Goal: Find specific page/section: Find specific page/section

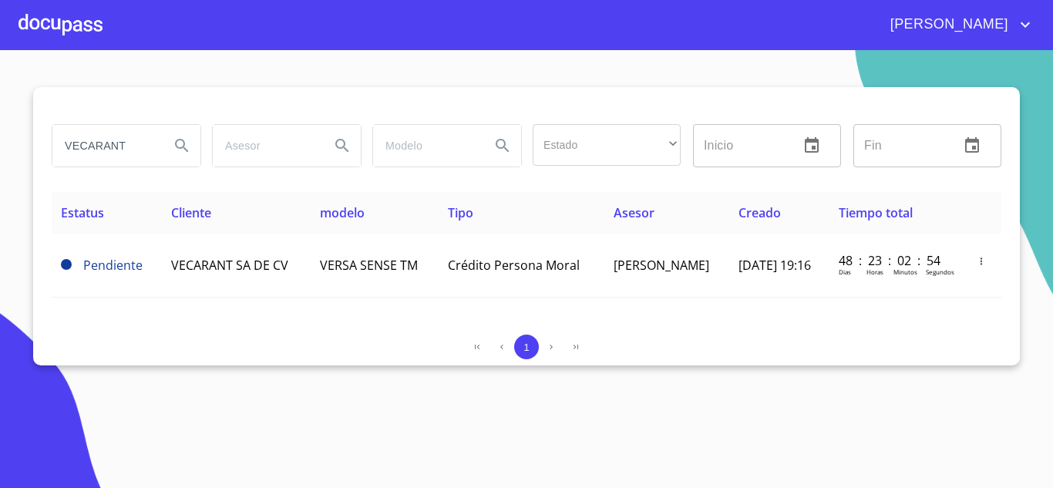
click at [114, 140] on input "VECARANT" at bounding box center [104, 146] width 105 height 42
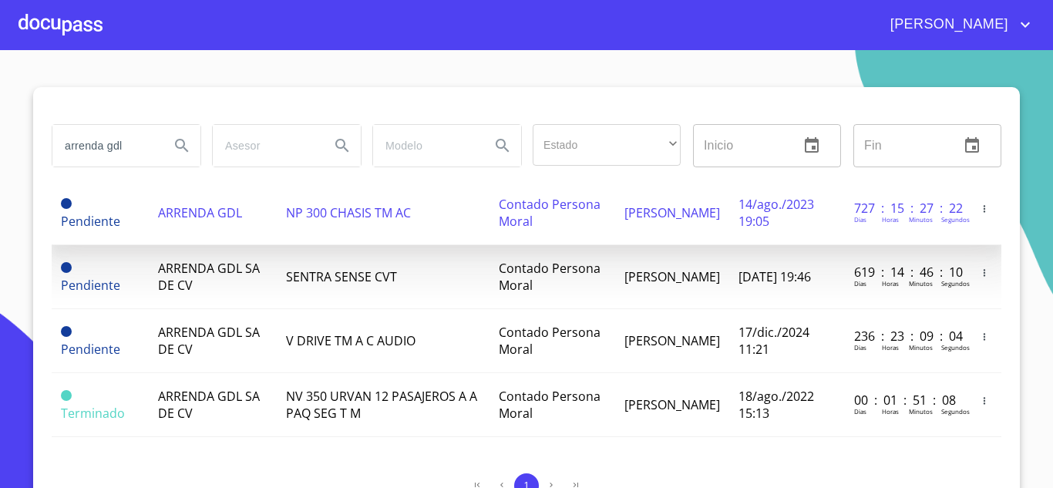
scroll to position [117, 0]
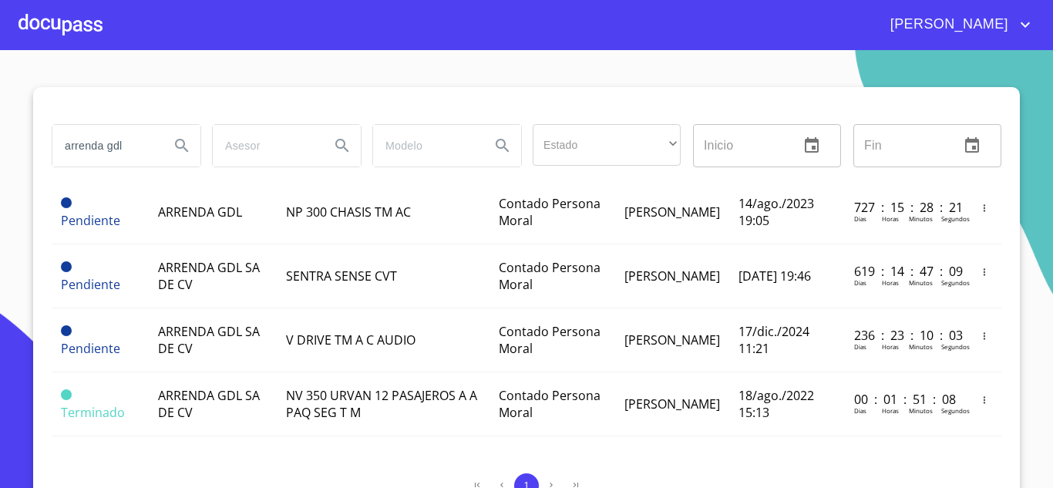
click at [144, 139] on input "arrenda gdl" at bounding box center [104, 146] width 105 height 42
type input "a"
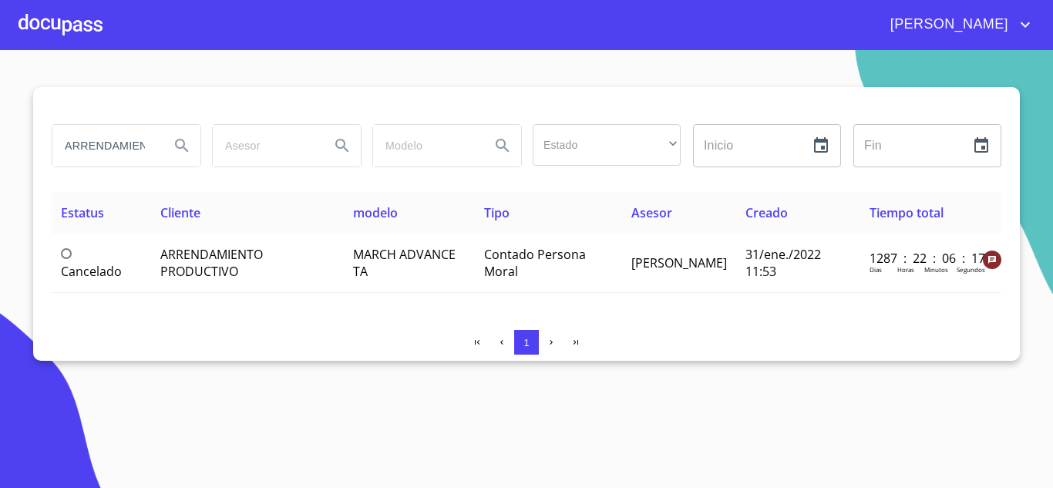
click at [142, 151] on input "ARRENDAMIENTO PRO" at bounding box center [104, 146] width 105 height 42
type input "ARRENDADORA VE"
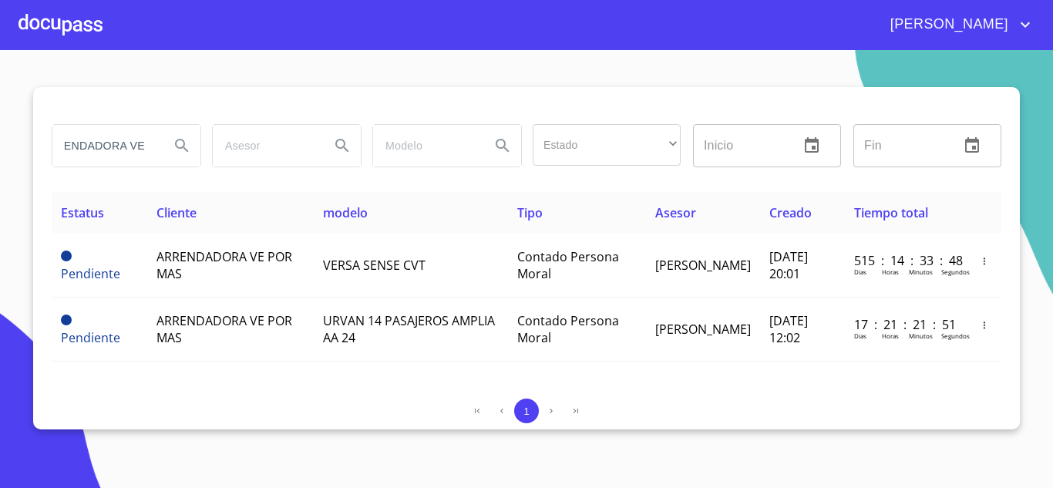
scroll to position [0, 0]
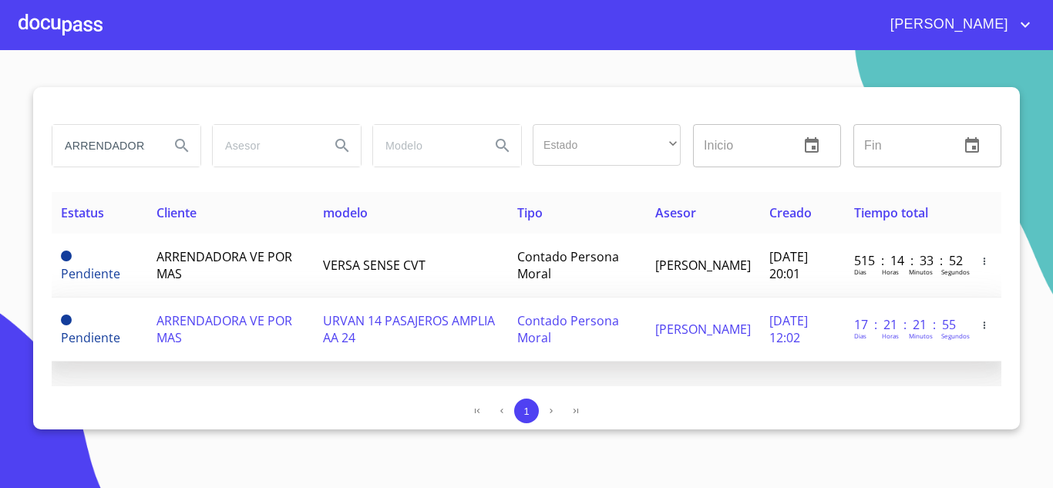
click at [393, 339] on span "URVAN 14 PASAJEROS AMPLIA AA 24" at bounding box center [409, 329] width 172 height 34
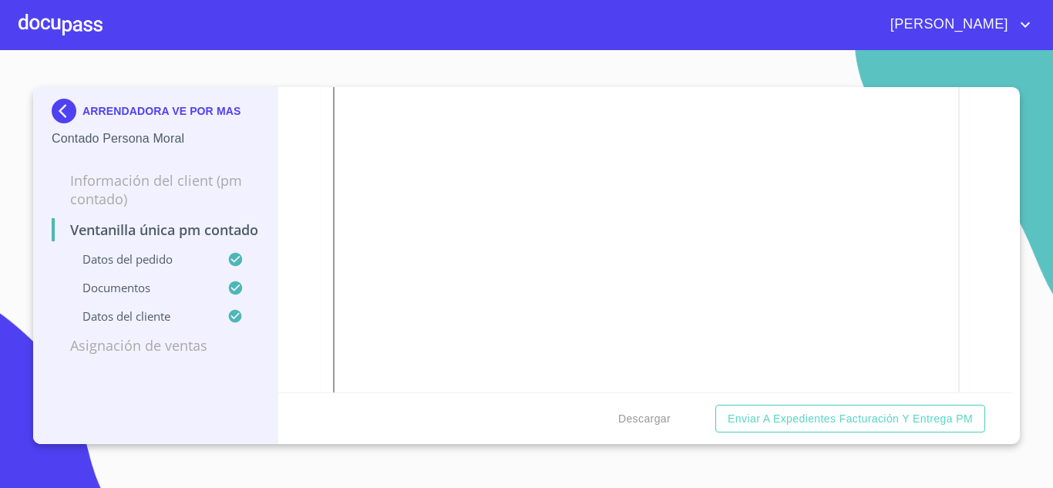
scroll to position [2622, 0]
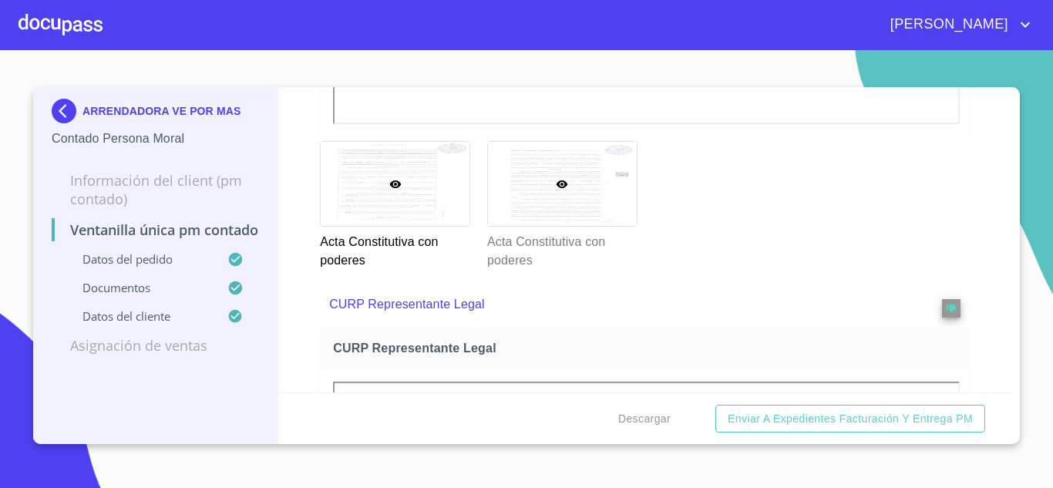
click at [564, 175] on div at bounding box center [562, 184] width 149 height 84
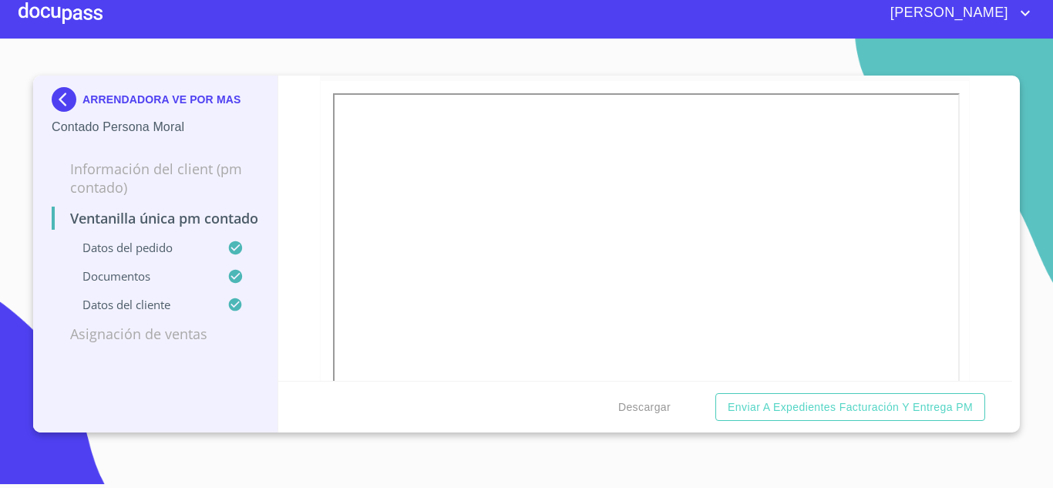
scroll to position [4228, 0]
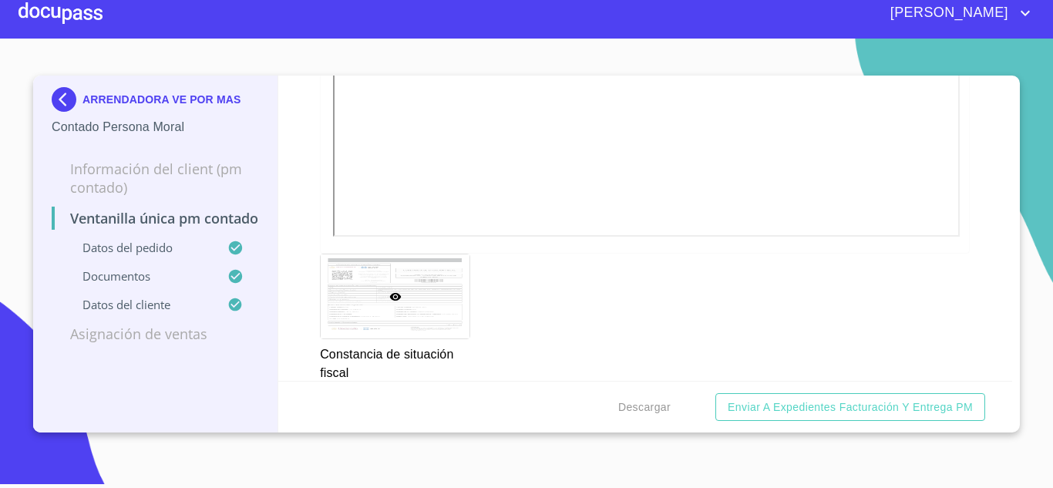
click at [71, 90] on img at bounding box center [67, 99] width 31 height 25
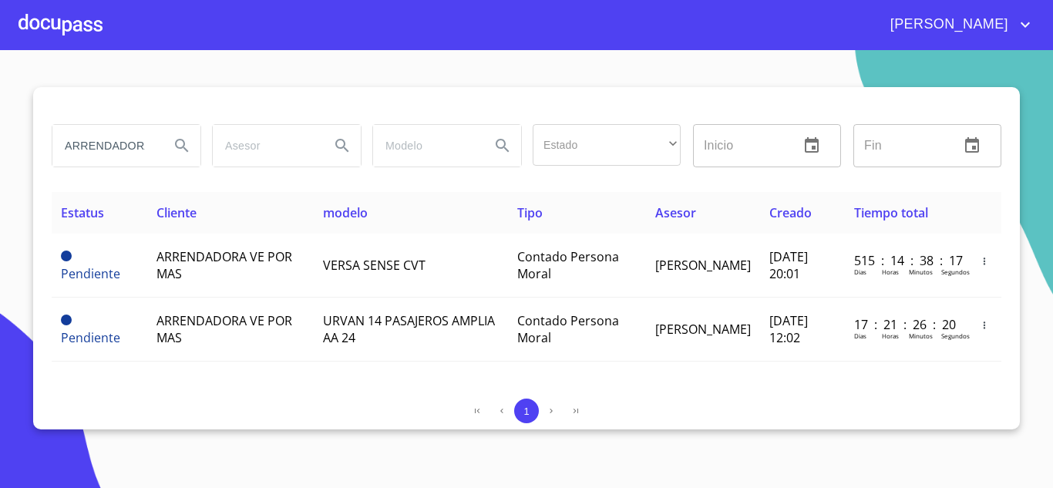
click at [115, 147] on input "ARRENDADORA VE" at bounding box center [104, 146] width 105 height 42
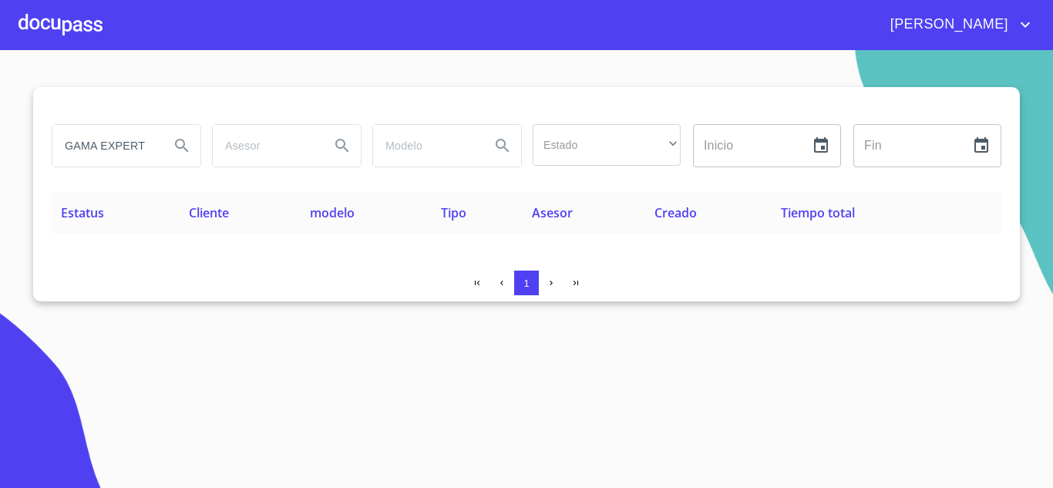
click at [150, 147] on input "GAMA EXPERT" at bounding box center [104, 146] width 105 height 42
type input "TIP AUTO"
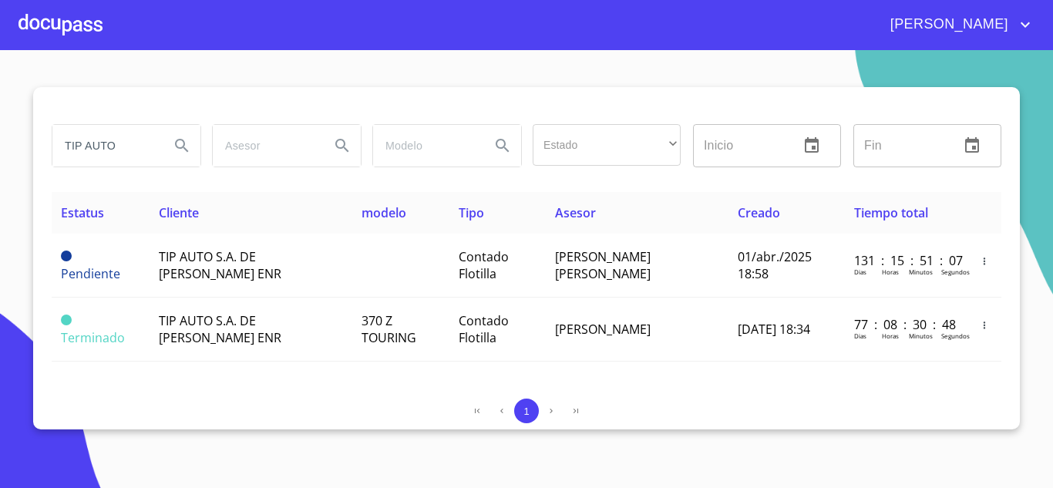
click at [128, 144] on input "TIP AUTO" at bounding box center [104, 146] width 105 height 42
type input "[PERSON_NAME]"
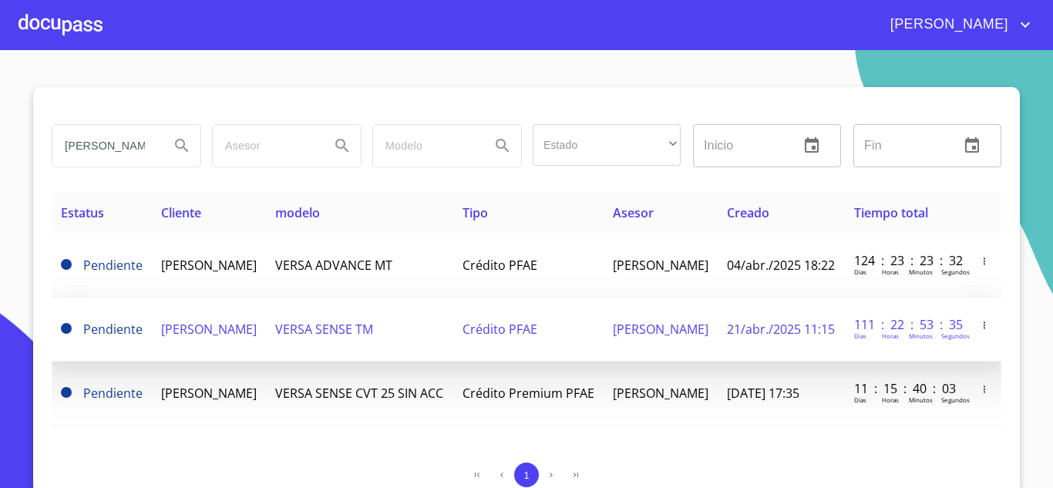
scroll to position [5, 0]
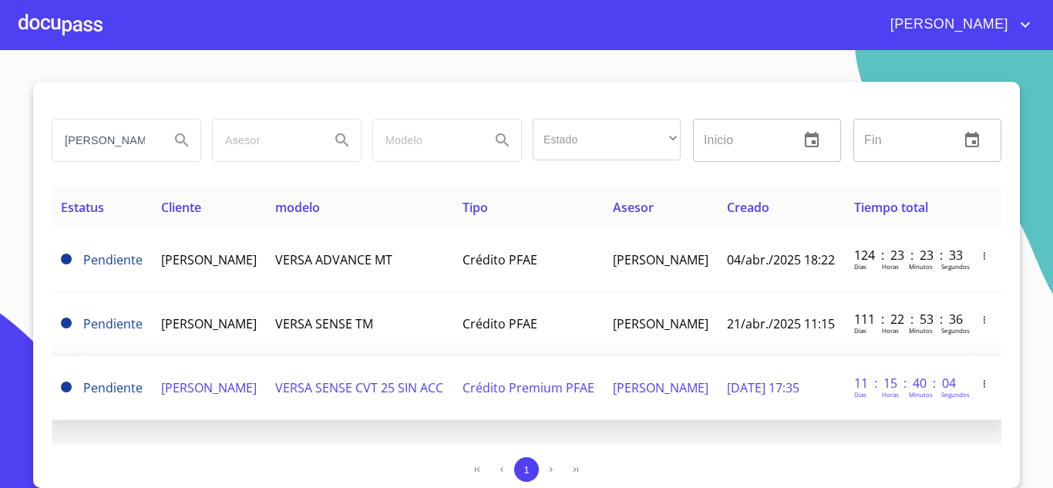
click at [340, 379] on span "VERSA SENSE CVT 25 SIN ACC" at bounding box center [359, 387] width 168 height 17
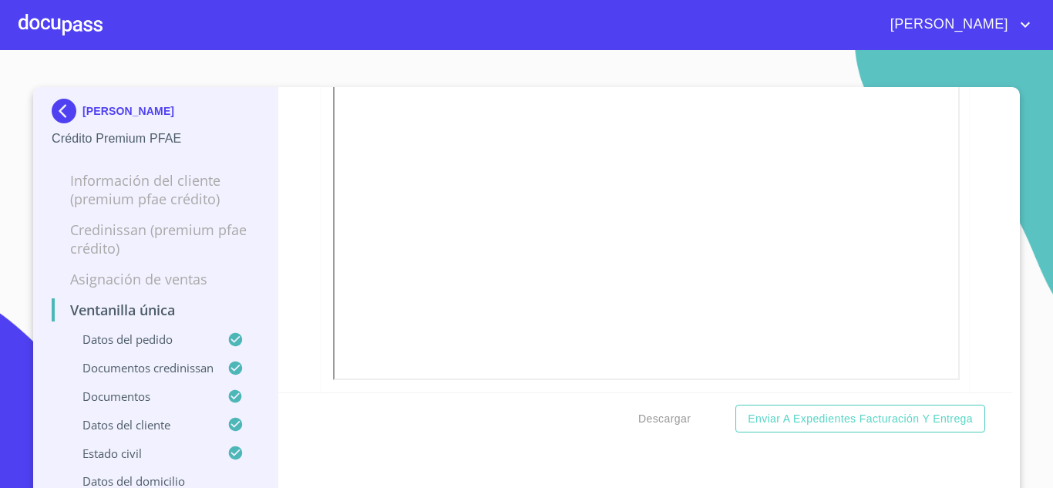
scroll to position [694, 0]
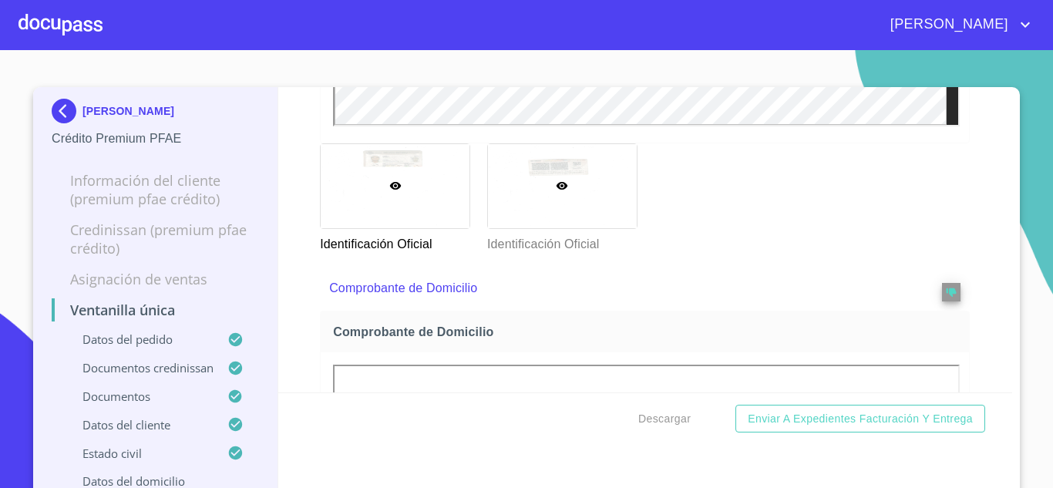
click at [532, 202] on div at bounding box center [562, 186] width 149 height 84
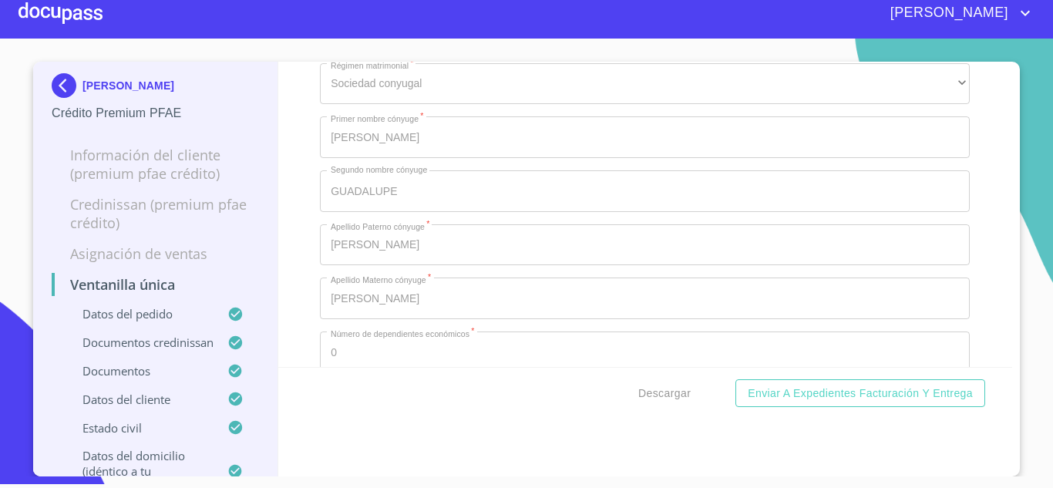
scroll to position [5618, 0]
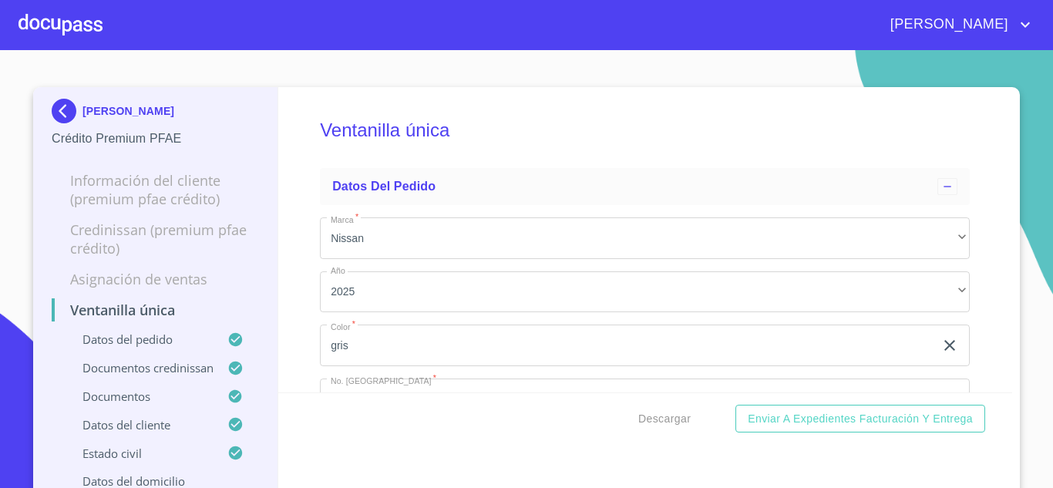
scroll to position [5618, 0]
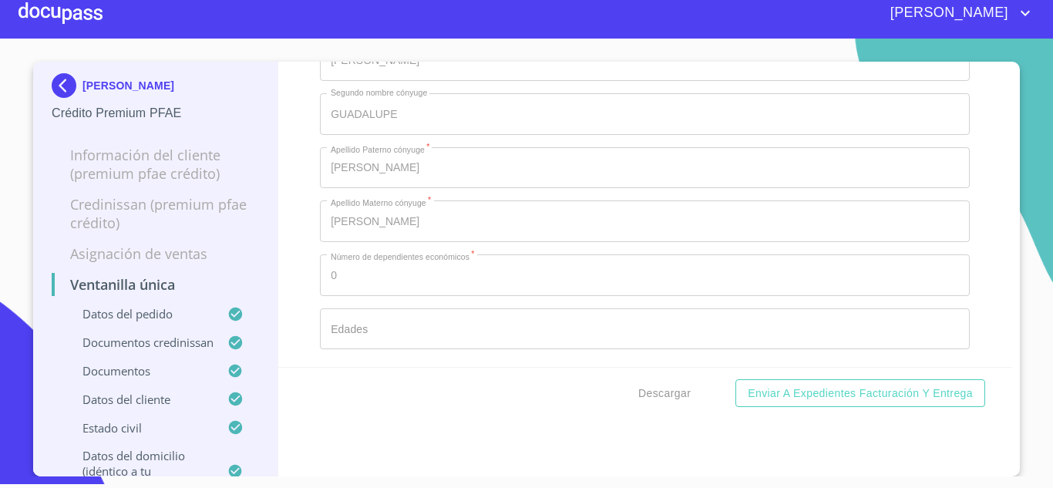
click at [59, 81] on img at bounding box center [67, 85] width 31 height 25
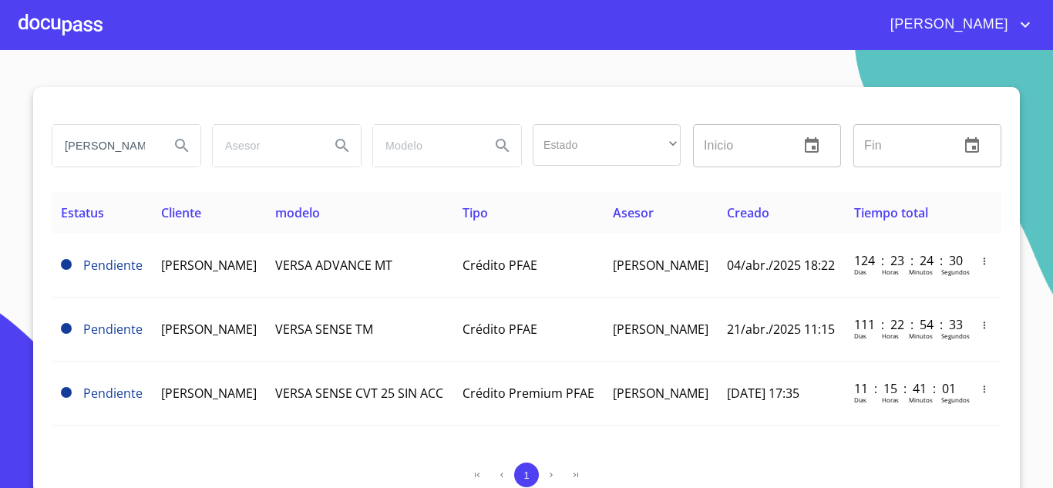
click at [153, 146] on div "[PERSON_NAME]" at bounding box center [126, 146] width 148 height 42
click at [128, 147] on input "[PERSON_NAME]" at bounding box center [104, 146] width 105 height 42
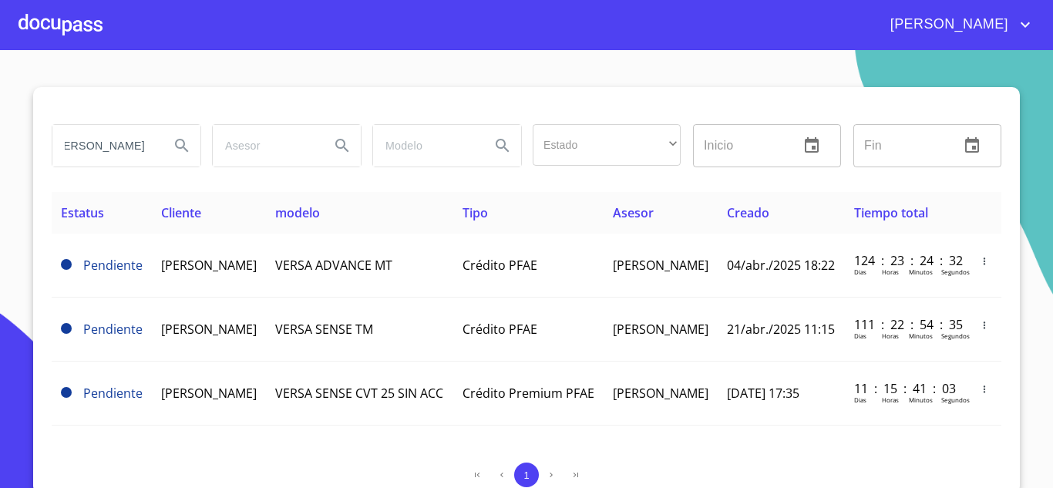
click at [128, 147] on input "[PERSON_NAME]" at bounding box center [104, 146] width 105 height 42
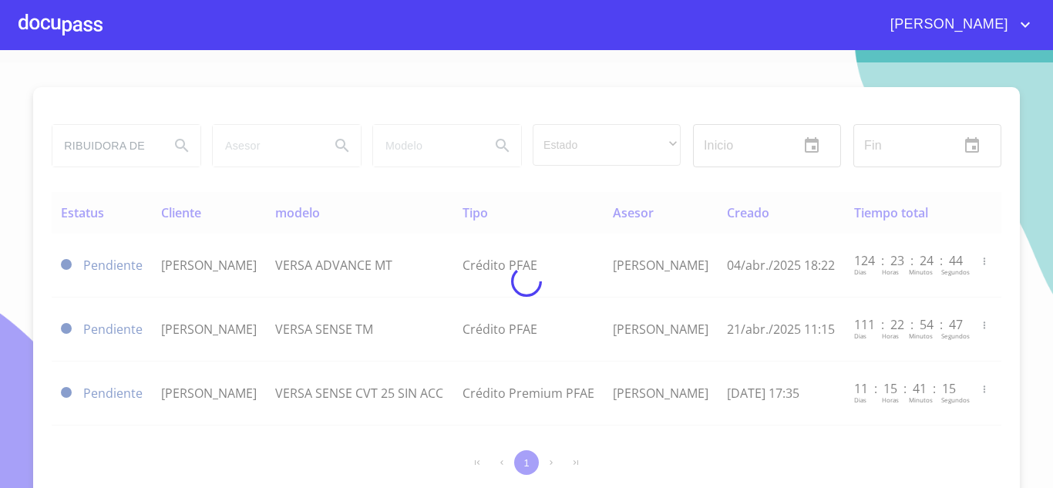
scroll to position [0, 0]
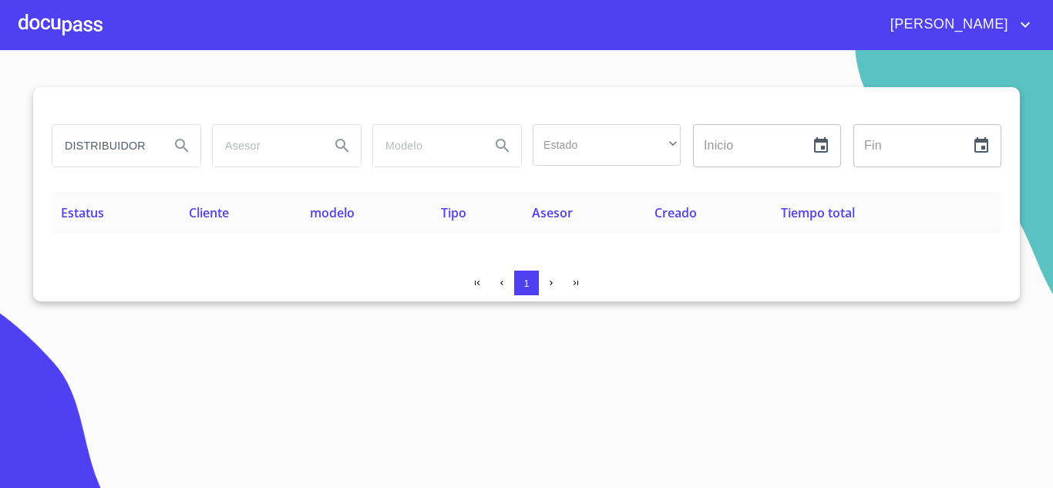
click at [147, 149] on input "DISTRIBUIDORA DE" at bounding box center [104, 146] width 105 height 42
click at [156, 153] on input "DISTRIBUIDORA DE" at bounding box center [104, 146] width 105 height 42
drag, startPoint x: 149, startPoint y: 149, endPoint x: 194, endPoint y: 129, distance: 49.0
click at [194, 129] on div "DISTRIBUIDORA DE" at bounding box center [126, 146] width 148 height 42
click at [137, 147] on input "DISTRIBUIDORA DE" at bounding box center [104, 146] width 105 height 42
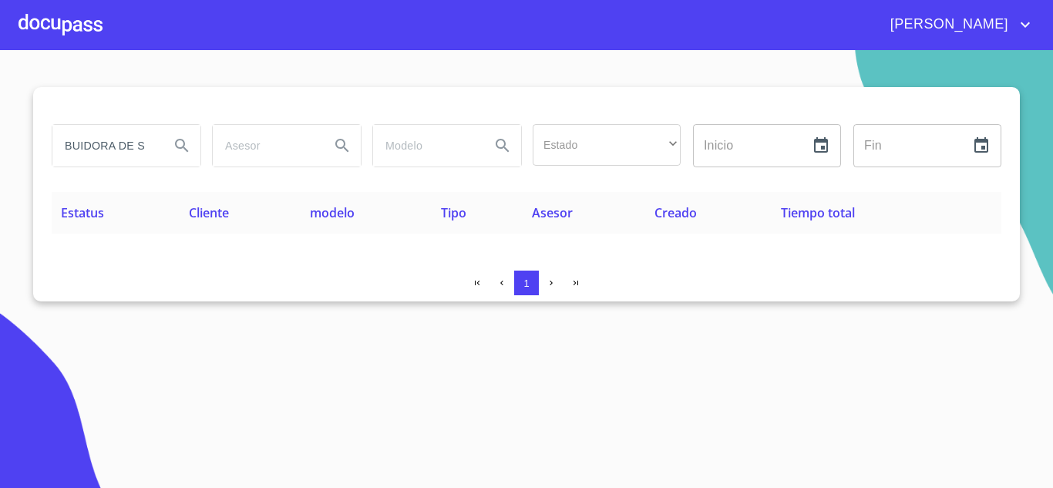
scroll to position [0, 44]
type input "DISTRIBUIDORA DE SE"
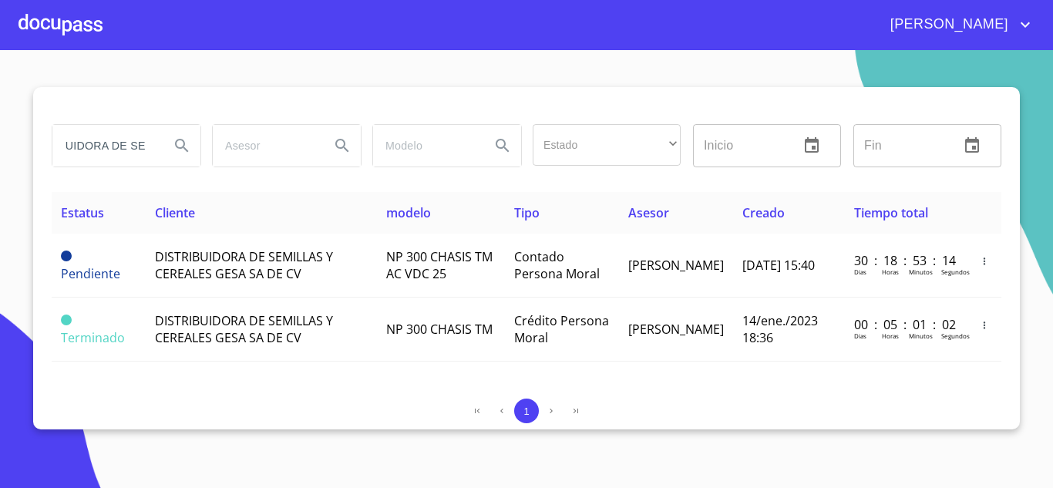
scroll to position [0, 0]
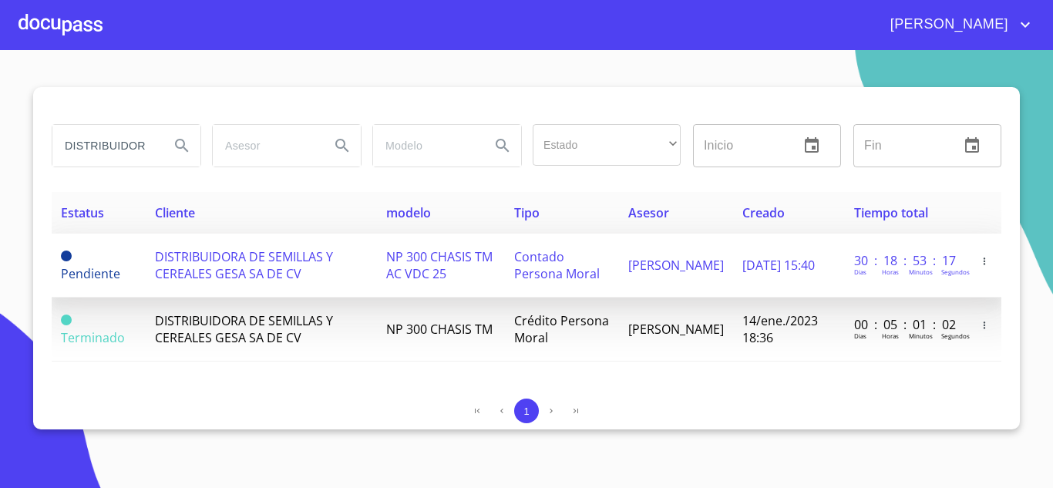
click at [254, 264] on span "DISTRIBUIDORA DE SEMILLAS Y CEREALES GESA SA DE CV" at bounding box center [244, 265] width 178 height 34
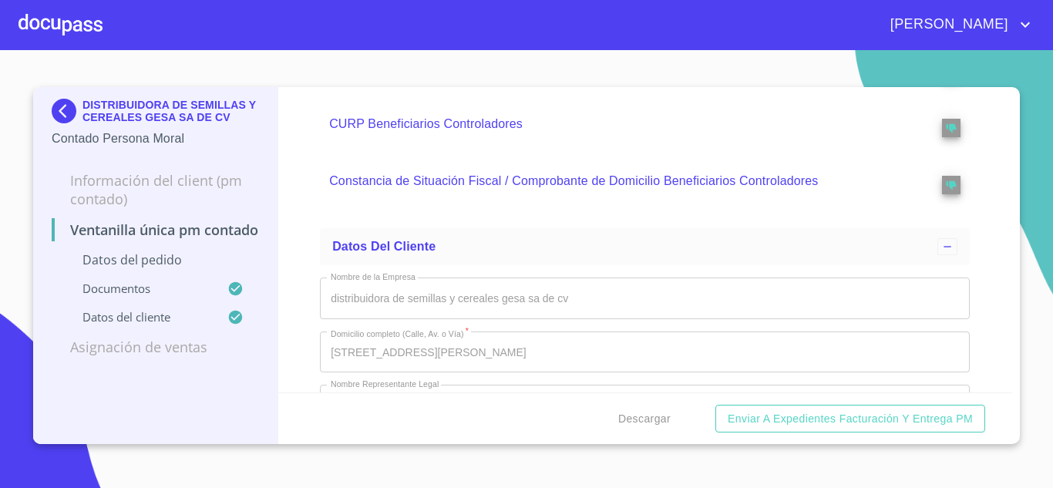
scroll to position [3466, 0]
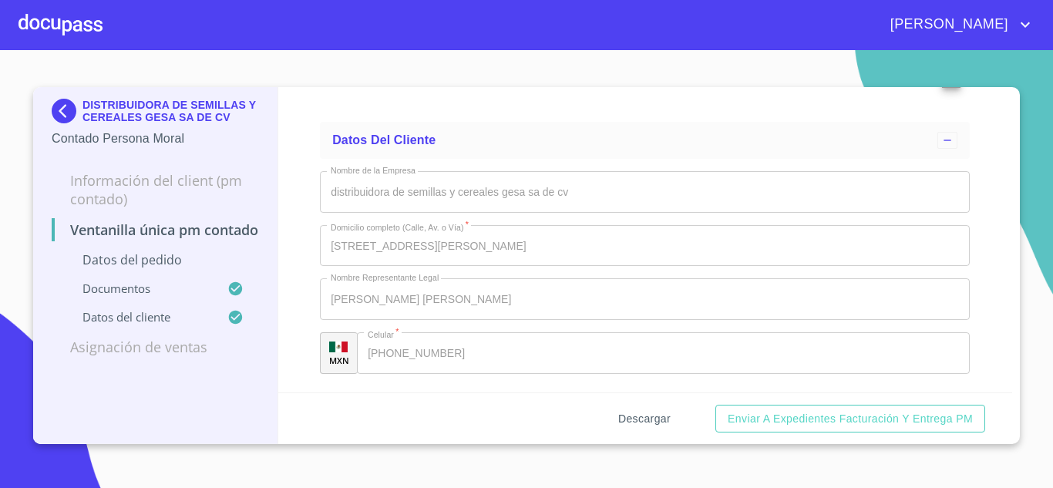
click at [628, 428] on button "Descargar" at bounding box center [644, 419] width 65 height 29
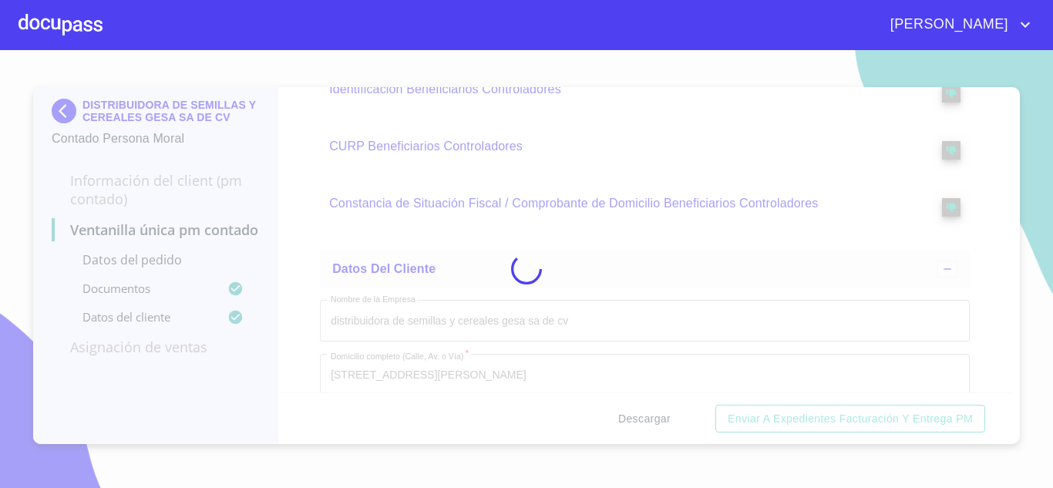
scroll to position [3595, 0]
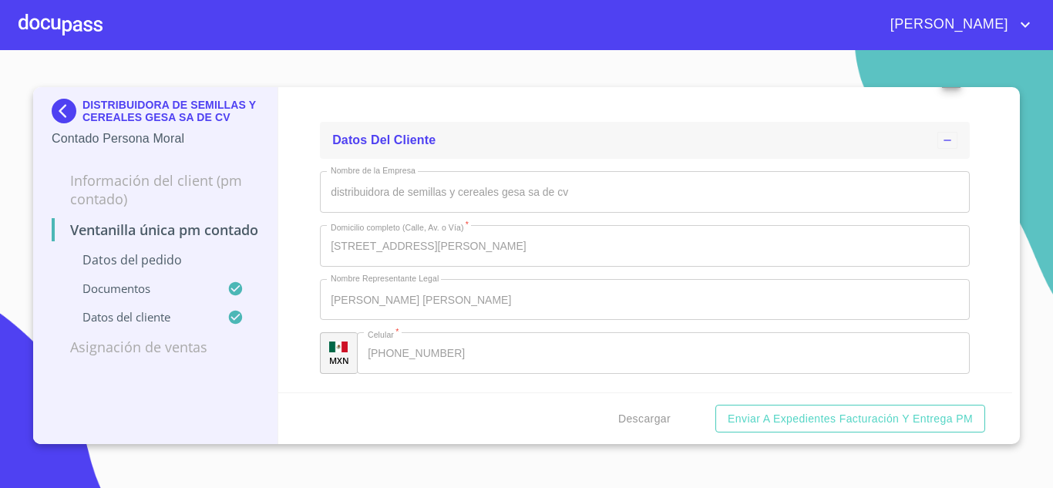
click at [480, 157] on div "Datos del cliente" at bounding box center [645, 140] width 650 height 37
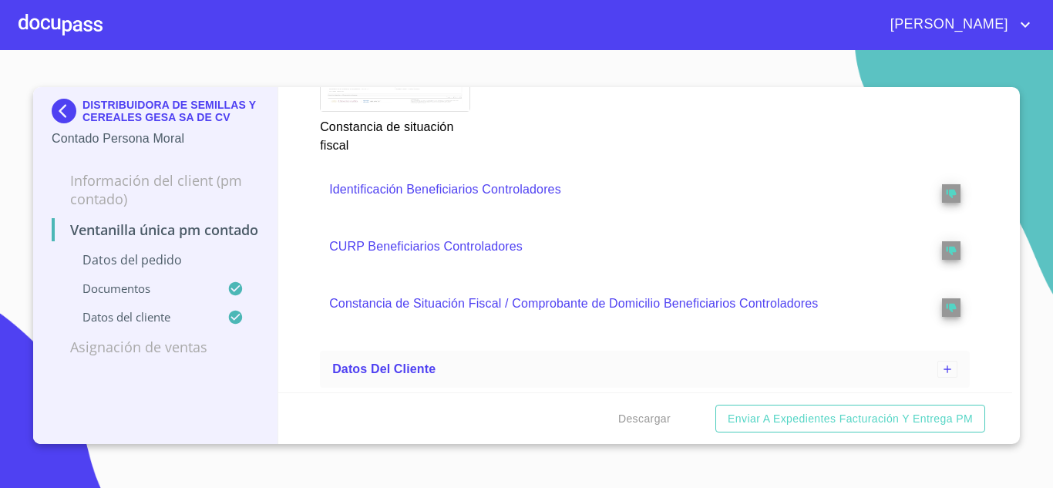
scroll to position [3367, 0]
click at [63, 103] on img at bounding box center [67, 111] width 31 height 25
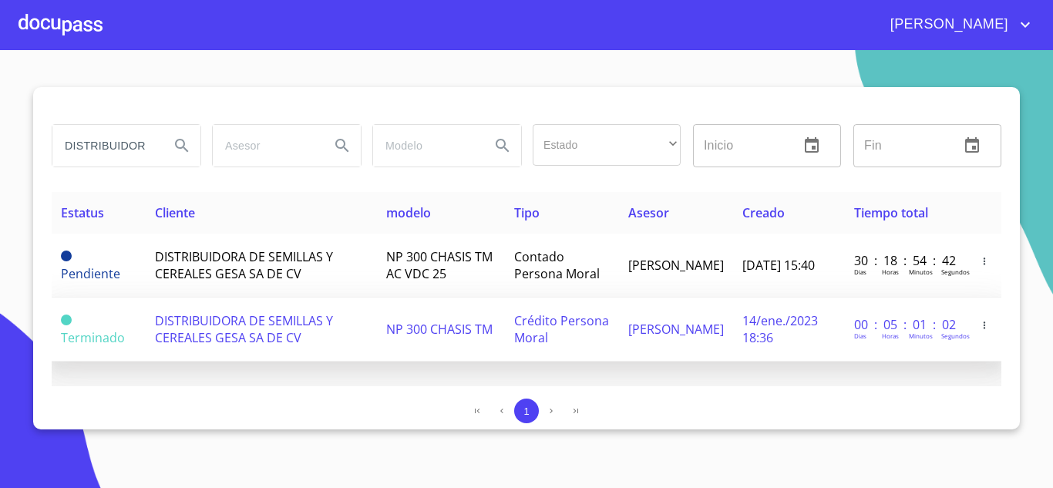
click at [271, 357] on td "DISTRIBUIDORA DE SEMILLAS Y CEREALES GESA SA DE CV" at bounding box center [261, 330] width 231 height 64
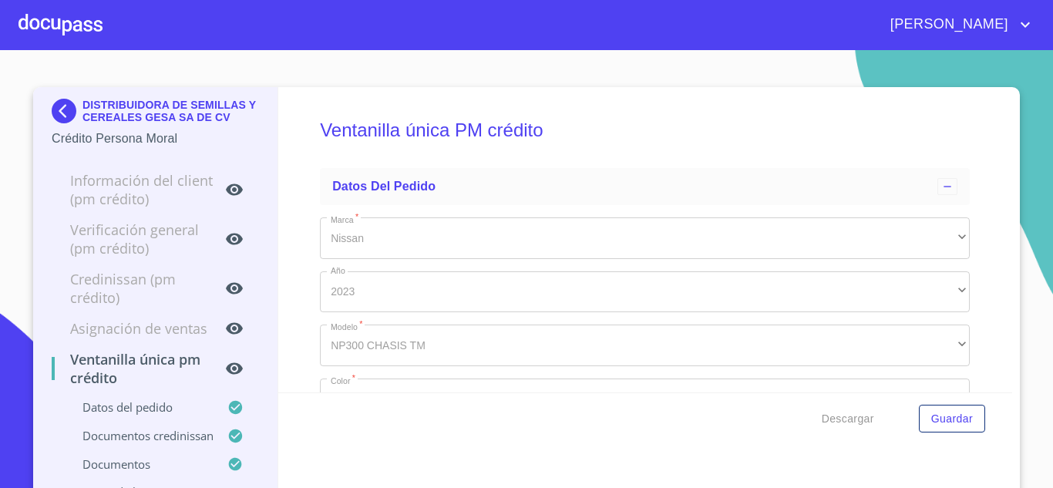
type input "11 de nov. de 1979"
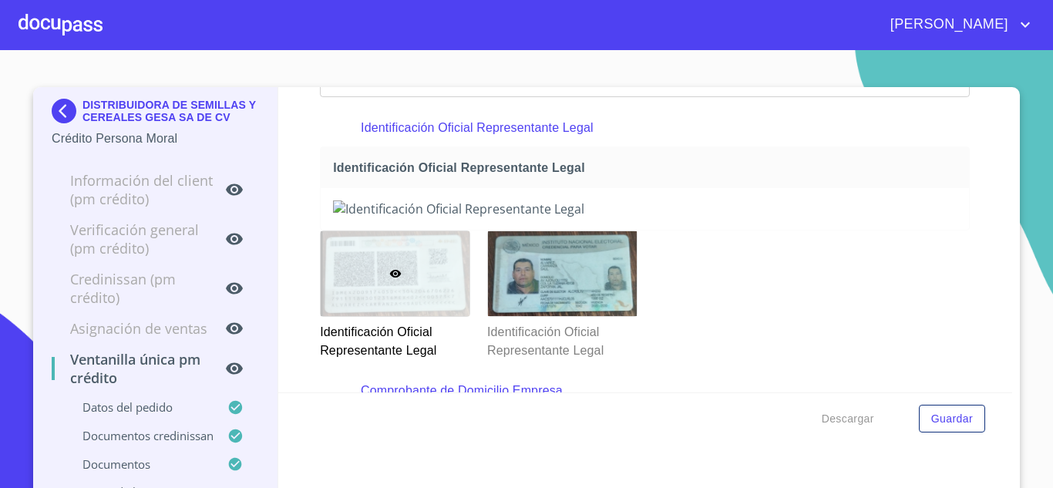
scroll to position [466, 0]
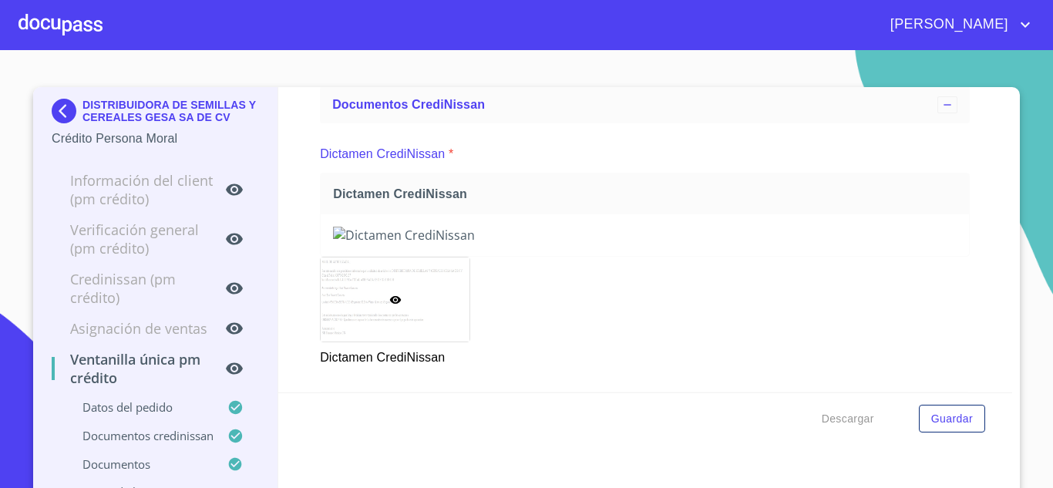
click at [67, 104] on img at bounding box center [67, 111] width 31 height 25
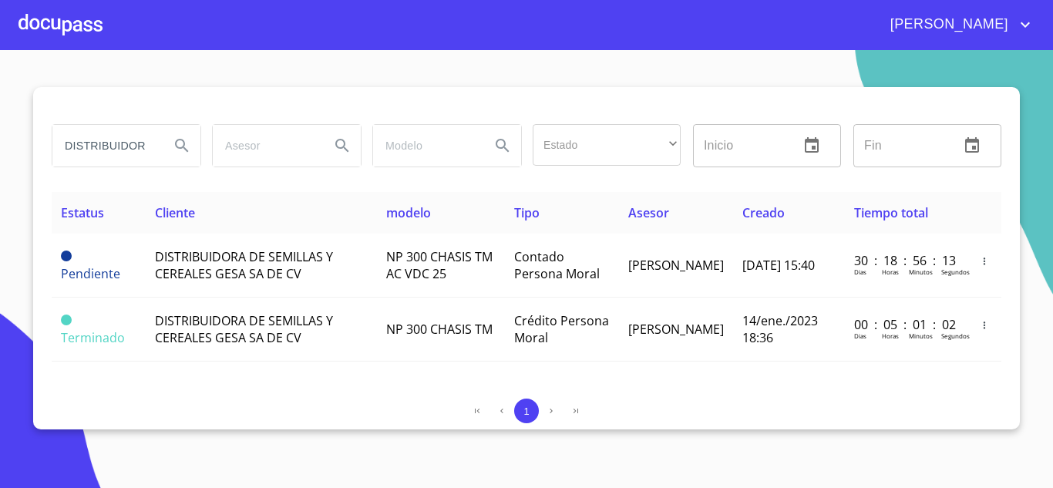
click at [138, 150] on input "DISTRIBUIDORA DE SE" at bounding box center [104, 146] width 105 height 42
type input "NICOLAS FLORES BARRAGAN"
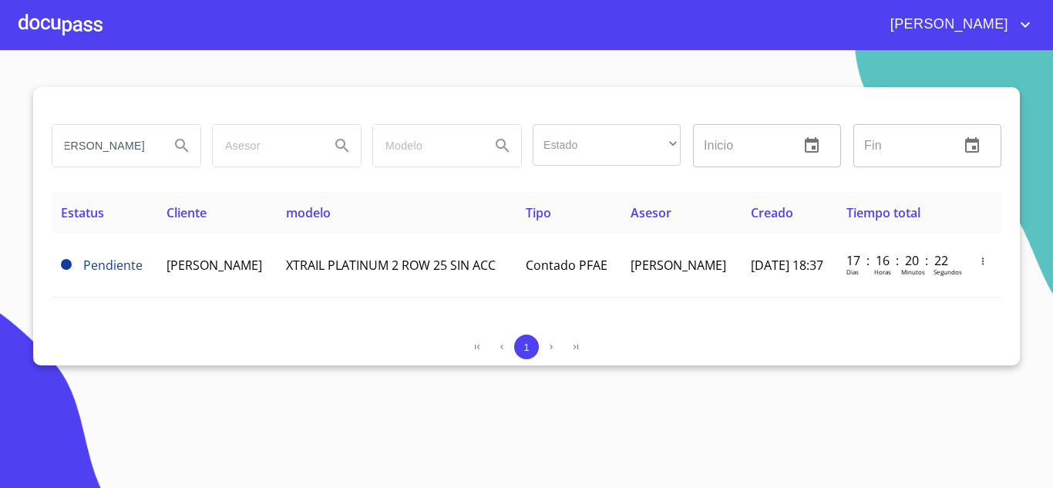
scroll to position [0, 0]
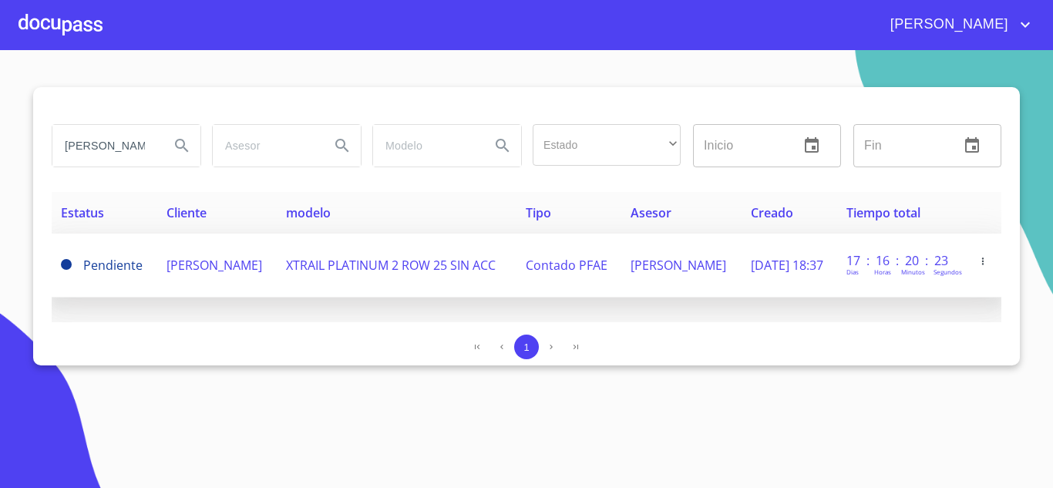
click at [205, 259] on span "NICOLAS FLORES BARRAGAN" at bounding box center [215, 265] width 96 height 17
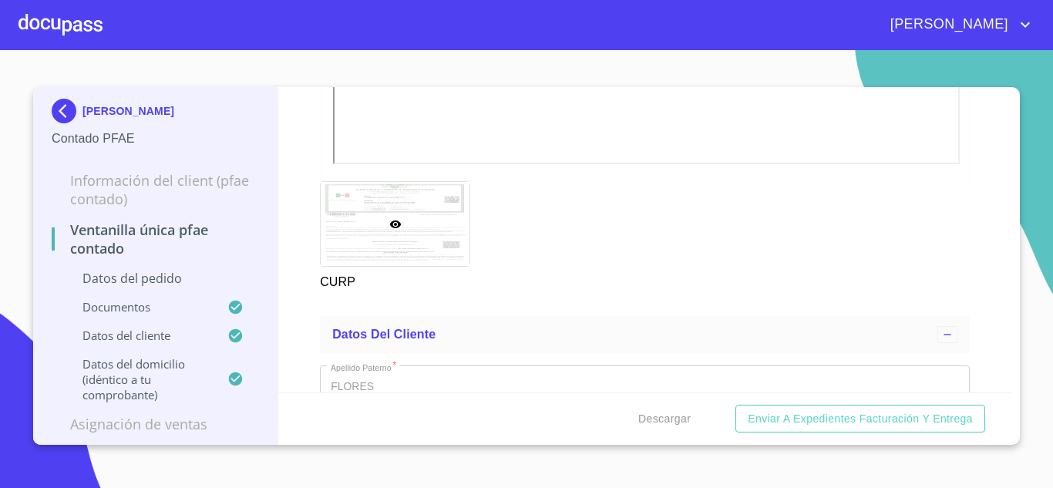
scroll to position [2468, 0]
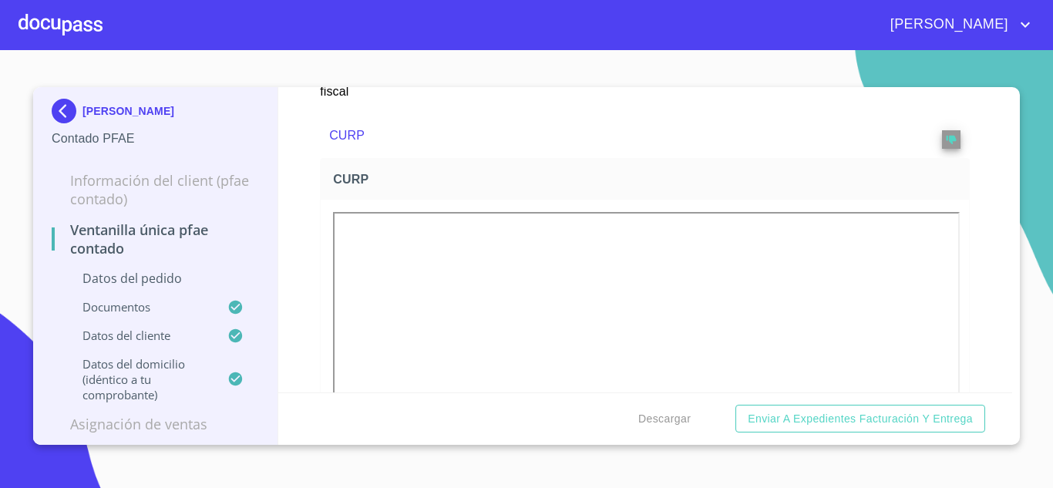
click at [66, 106] on img at bounding box center [67, 111] width 31 height 25
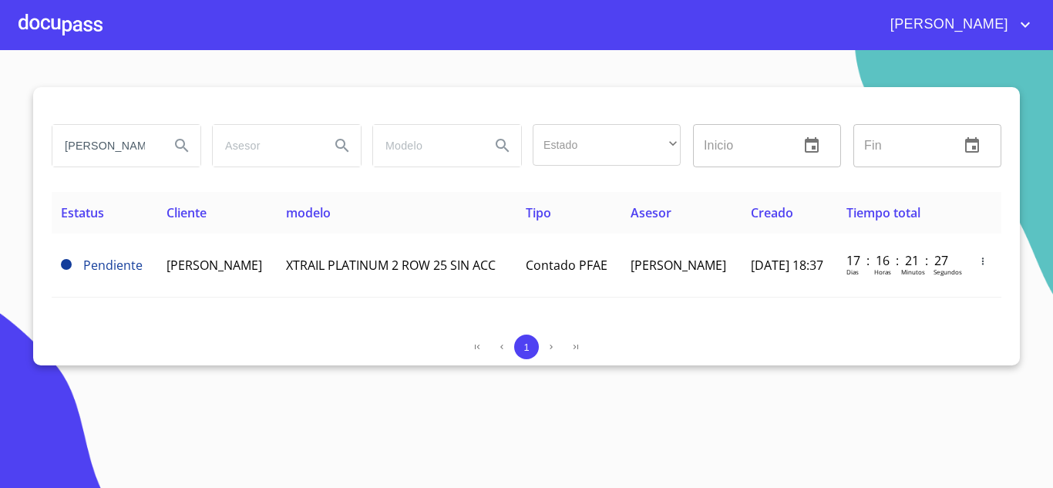
click at [104, 154] on input "NICOLAS FLORES BARRAGAN" at bounding box center [104, 146] width 105 height 42
type input "GUSTAVO DE LEON"
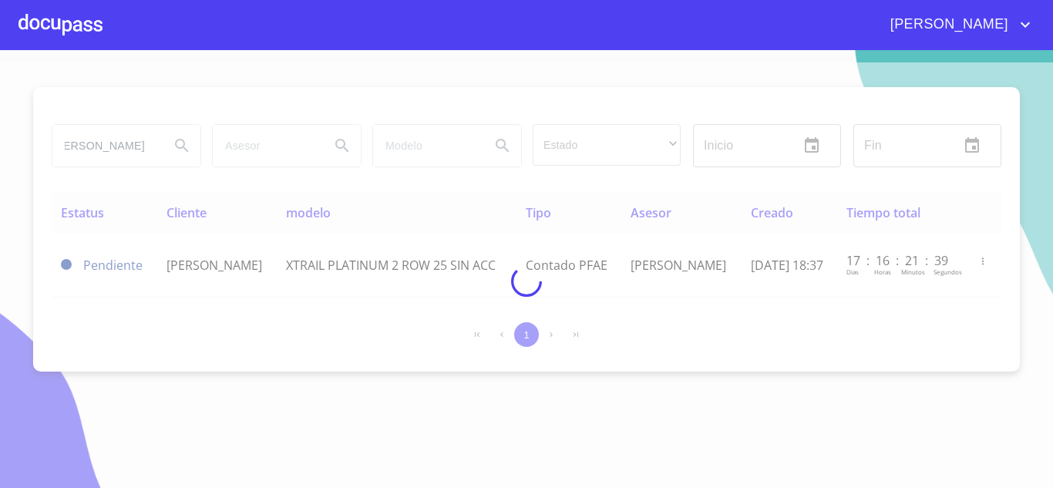
scroll to position [0, 0]
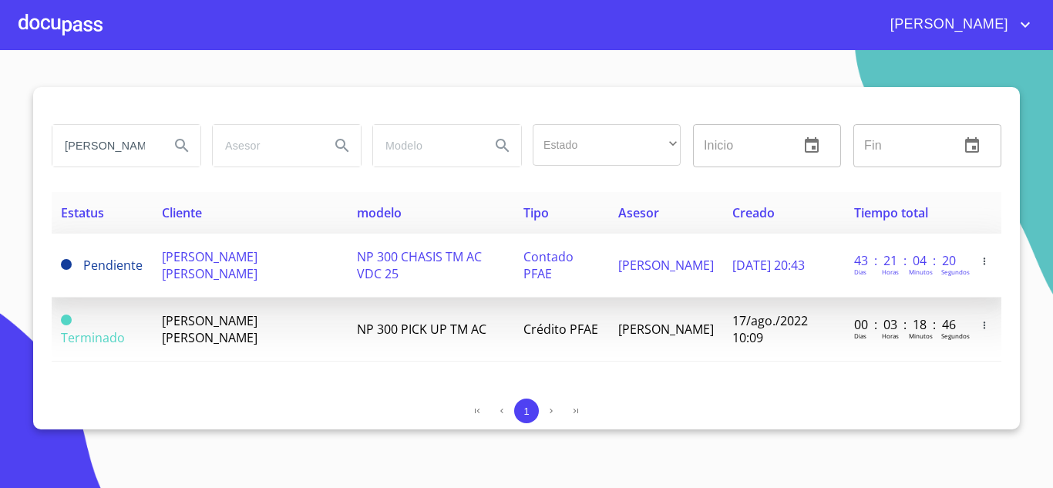
click at [248, 274] on td "GUSTAVO DE LEON LUCIO" at bounding box center [251, 266] width 196 height 64
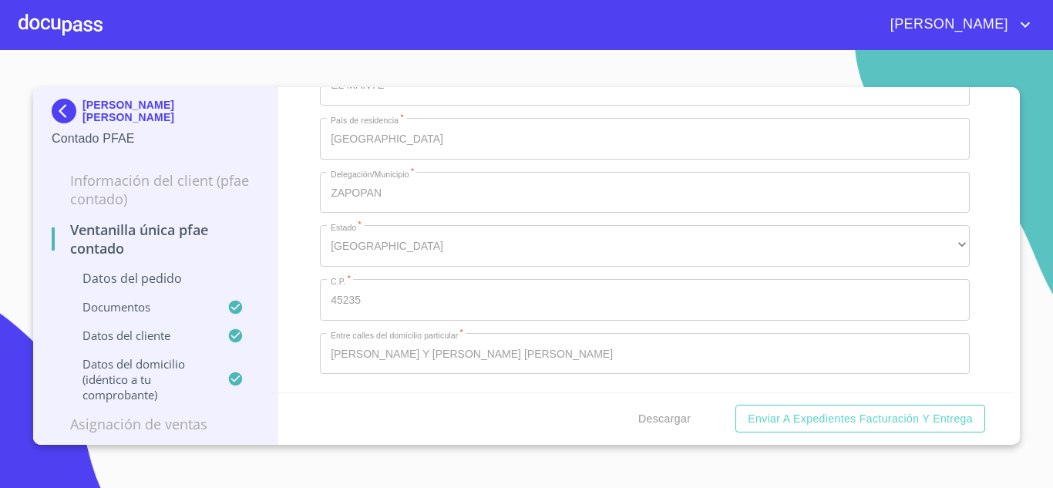
scroll to position [3933, 0]
click at [63, 106] on img at bounding box center [67, 111] width 31 height 25
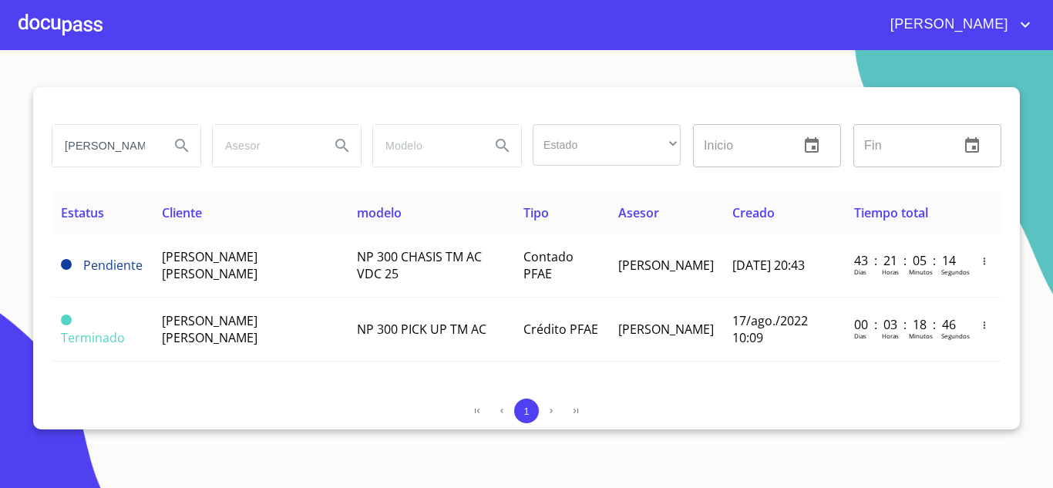
click at [126, 130] on input "GUSTAVO DE LEON" at bounding box center [104, 146] width 105 height 42
type input "ROSA LETICIA LOPEZ"
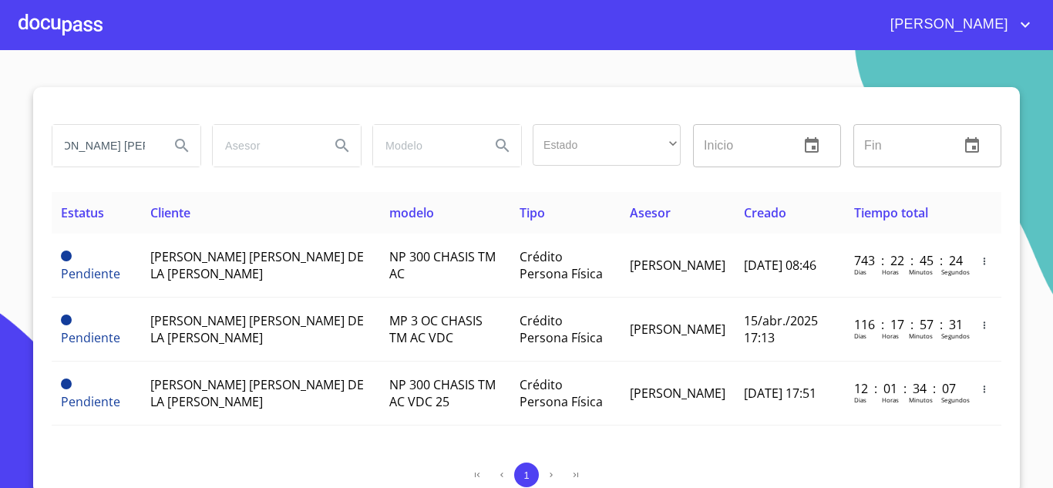
scroll to position [0, 0]
click at [104, 161] on input "ROSA LETICIA LOPEZ" at bounding box center [104, 146] width 105 height 42
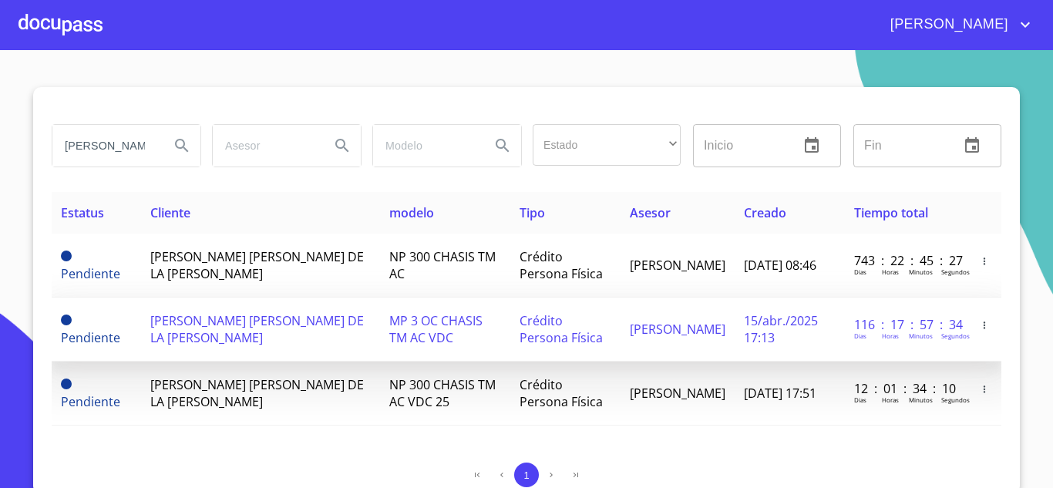
scroll to position [5, 0]
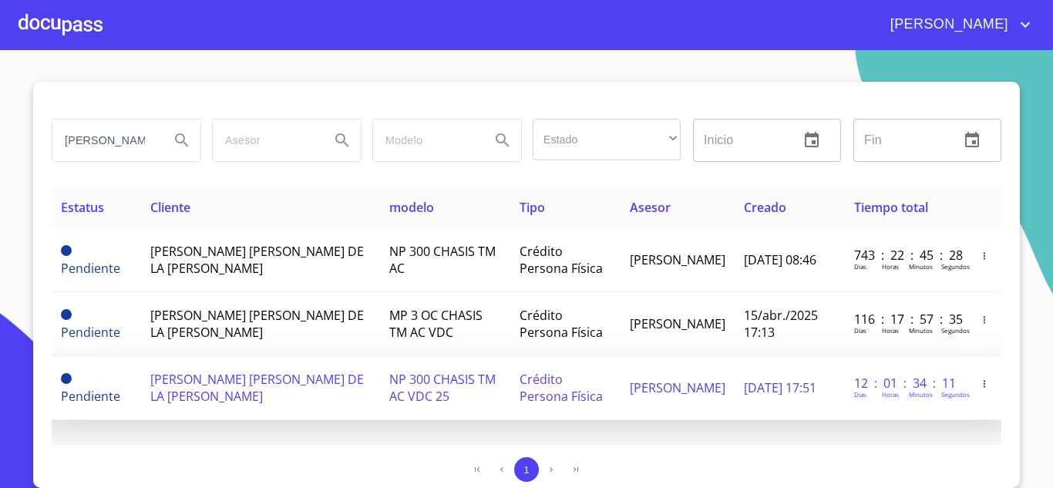
click at [251, 375] on span "ROSA LETICIA LOPEZ DE LA CRUZ" at bounding box center [257, 388] width 214 height 34
